Goal: Information Seeking & Learning: Learn about a topic

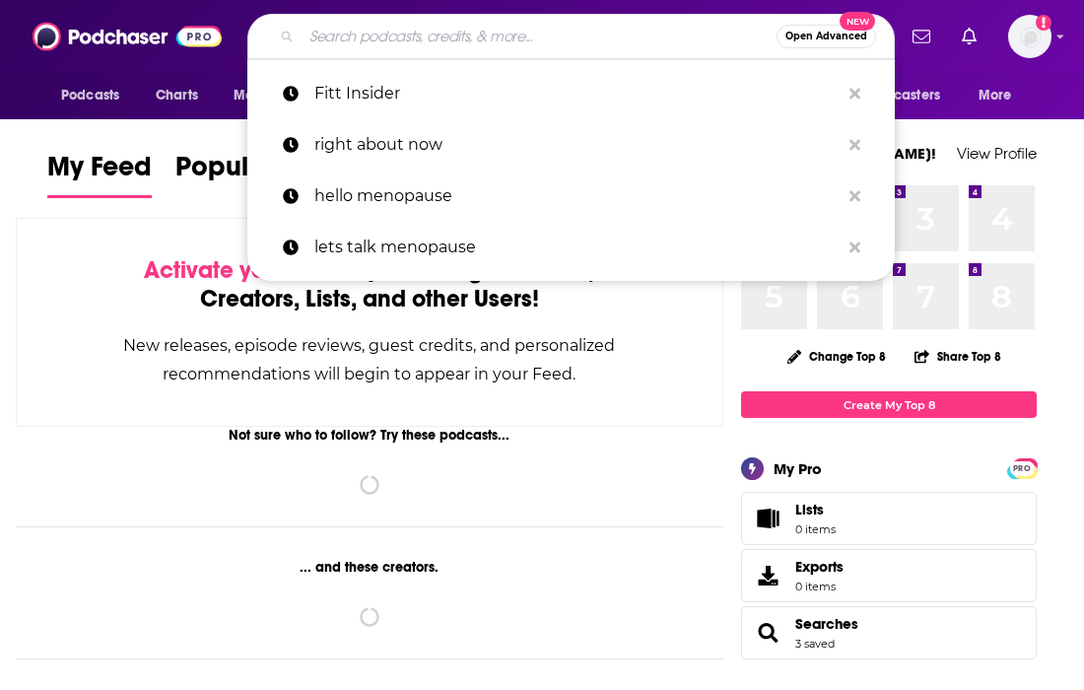
click at [307, 29] on input "Search podcasts, credits, & more..." at bounding box center [539, 37] width 475 height 32
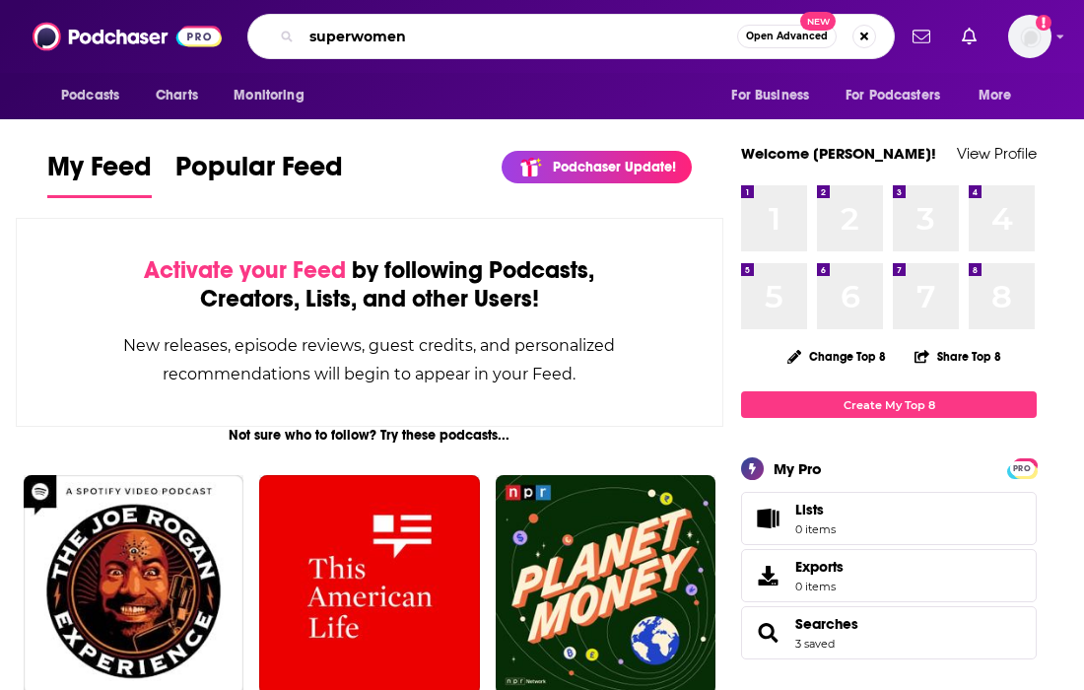
type input "superwomen"
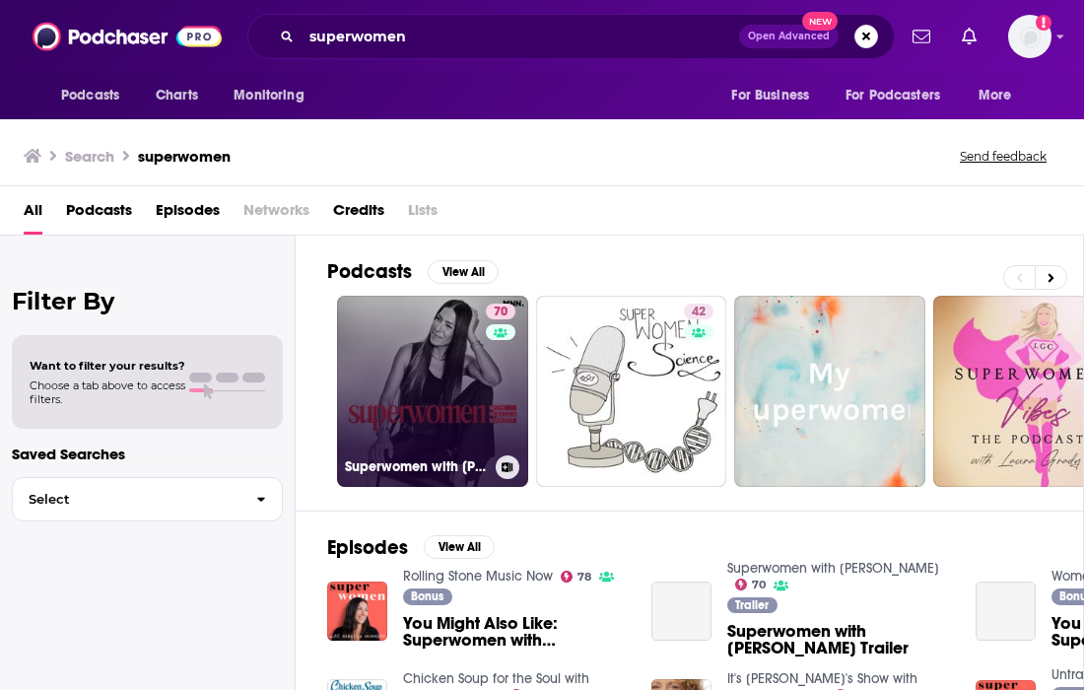
click at [410, 411] on link "70 Superwomen with [PERSON_NAME]" at bounding box center [432, 391] width 191 height 191
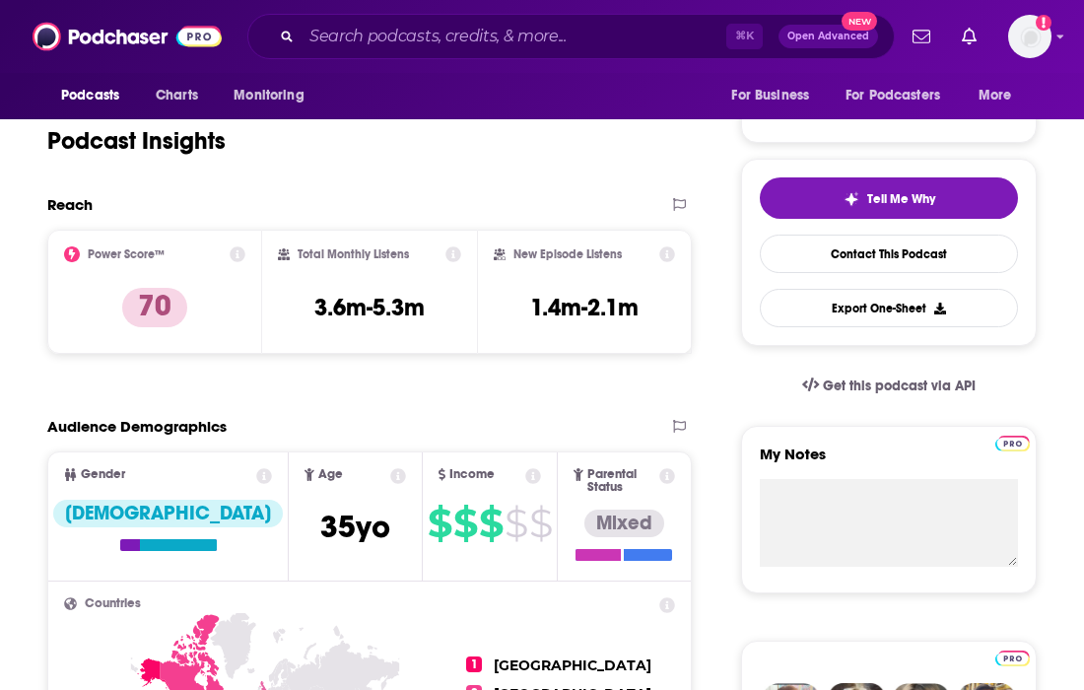
scroll to position [367, 0]
